Goal: Information Seeking & Learning: Find contact information

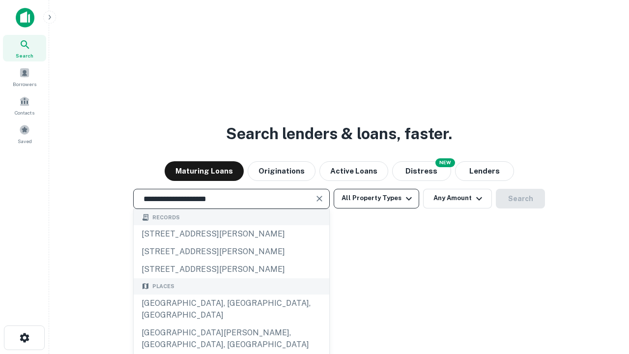
click at [231, 324] on div "[GEOGRAPHIC_DATA], [GEOGRAPHIC_DATA], [GEOGRAPHIC_DATA]" at bounding box center [232, 308] width 196 height 29
click at [376, 198] on button "All Property Types" at bounding box center [377, 199] width 86 height 20
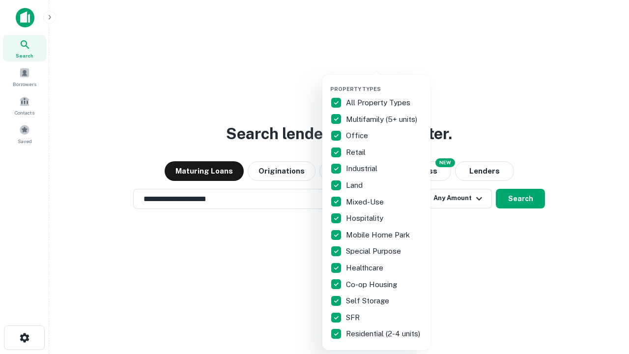
type input "**********"
click at [384, 83] on button "button" at bounding box center [384, 83] width 108 height 0
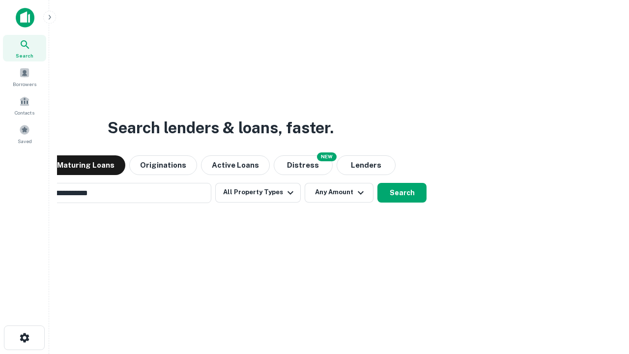
scroll to position [15, 0]
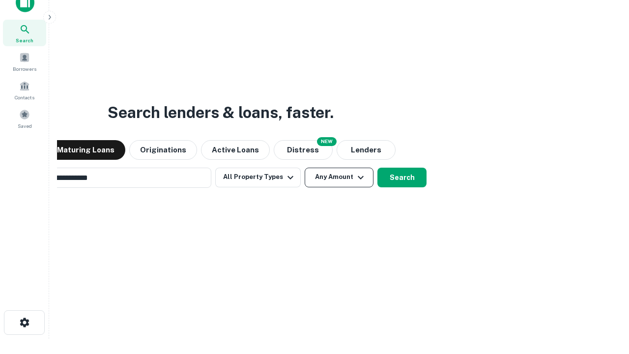
click at [305, 168] on button "Any Amount" at bounding box center [339, 178] width 69 height 20
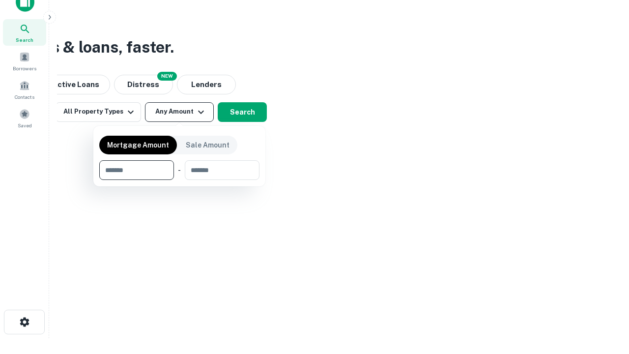
type input "*******"
click at [179, 180] on button "button" at bounding box center [179, 180] width 160 height 0
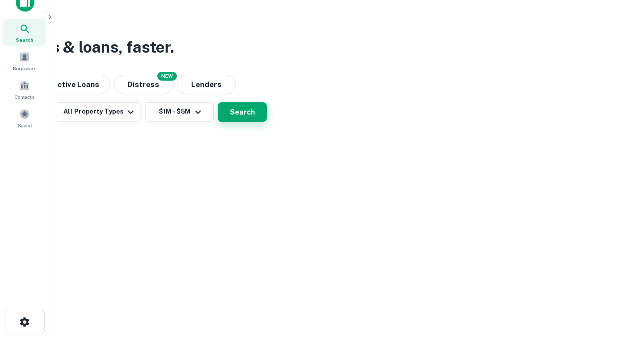
click at [267, 122] on button "Search" at bounding box center [242, 112] width 49 height 20
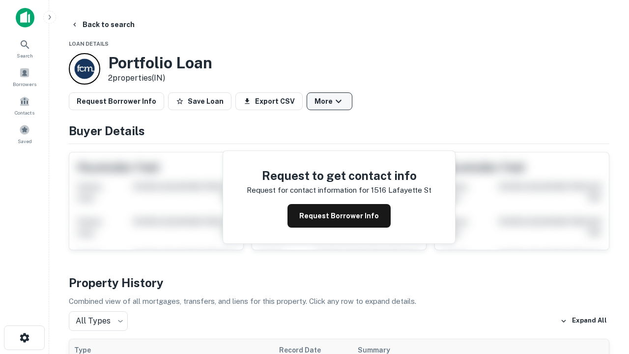
click at [329, 101] on button "More" at bounding box center [330, 101] width 46 height 18
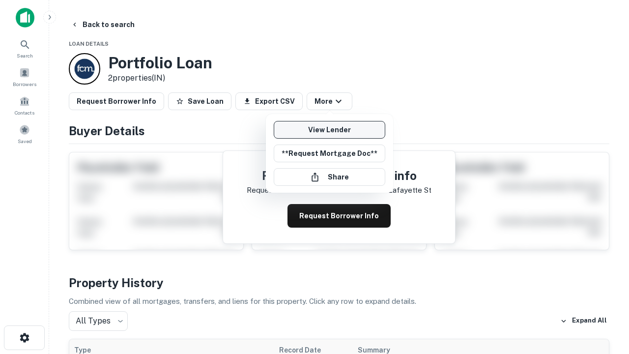
click at [329, 130] on link "View Lender" at bounding box center [330, 130] width 112 height 18
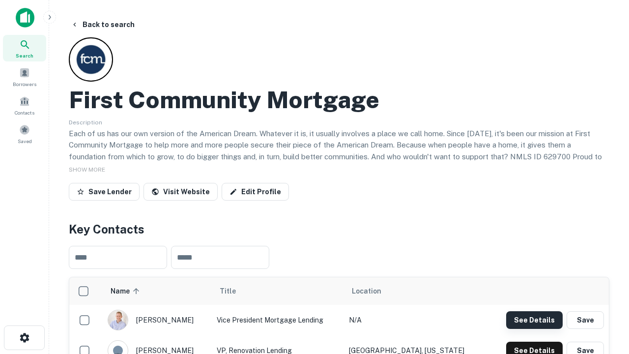
click at [534, 319] on button "See Details" at bounding box center [534, 320] width 57 height 18
click at [24, 338] on icon "button" at bounding box center [25, 338] width 12 height 12
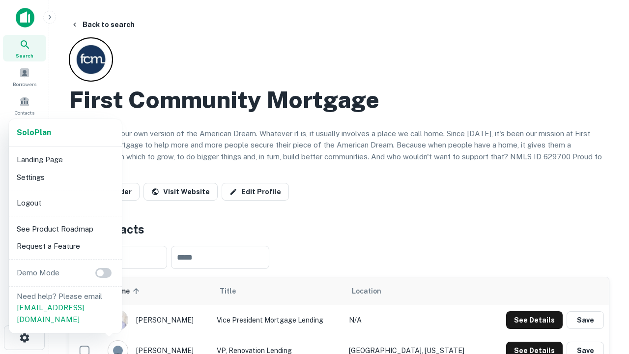
click at [65, 202] on li "Logout" at bounding box center [65, 203] width 105 height 18
